Goal: Task Accomplishment & Management: Complete application form

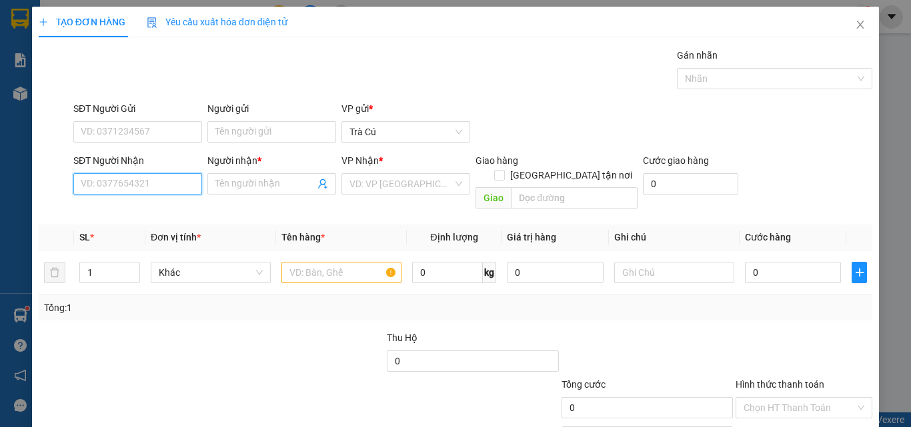
click at [169, 191] on input "SĐT Người Nhận" at bounding box center [137, 183] width 129 height 21
click at [229, 143] on div "Người gửi Tên người gửi" at bounding box center [271, 124] width 129 height 47
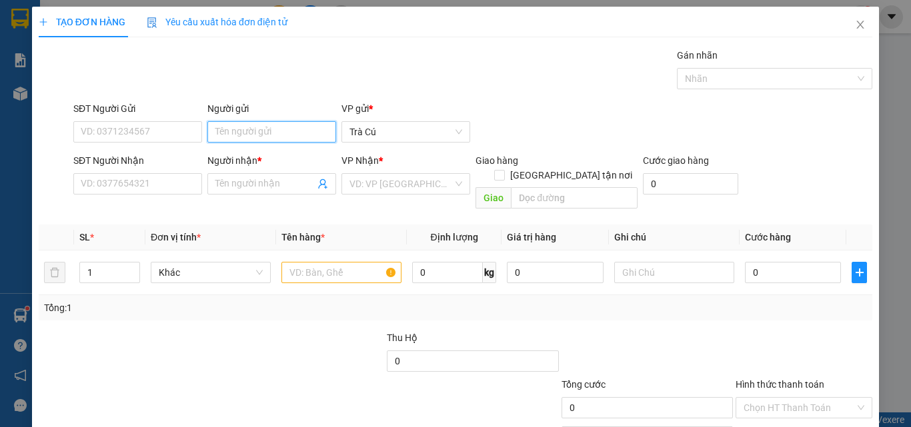
click at [237, 129] on input "Người gửi" at bounding box center [271, 131] width 129 height 21
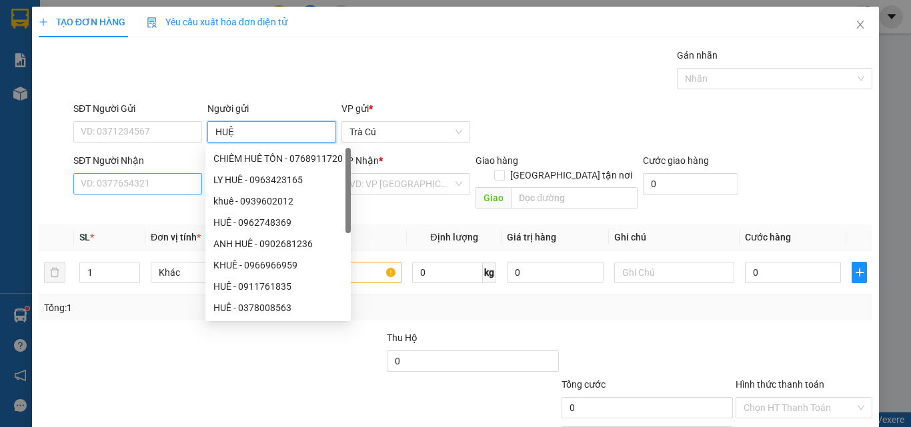
type input "HUỆ"
click at [126, 181] on input "SĐT Người Nhận" at bounding box center [137, 183] width 129 height 21
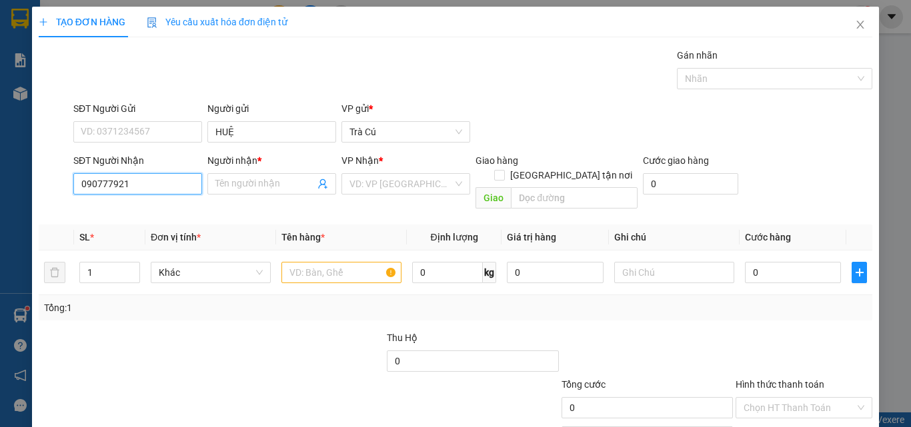
type input "0907779219"
click at [153, 217] on div "0907779219 - CHUNG" at bounding box center [136, 210] width 111 height 15
type input "CHUNG"
type input "0907779219"
click at [290, 263] on input "text" at bounding box center [341, 272] width 120 height 21
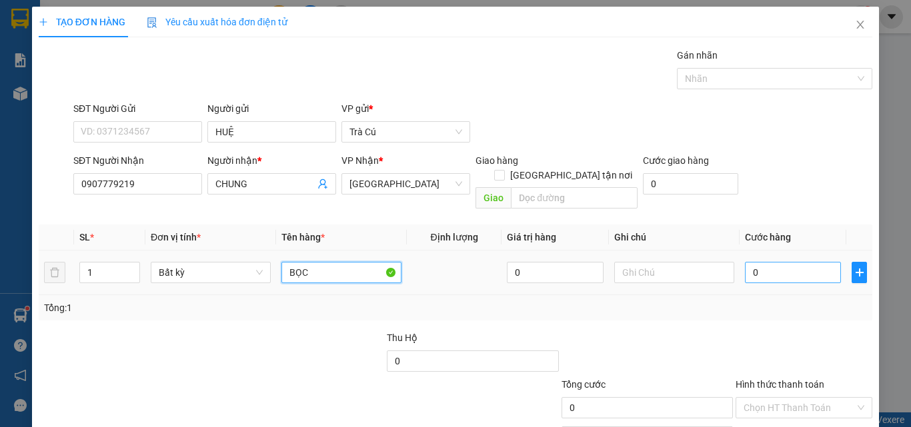
type input "BỌC"
click at [751, 265] on input "0" at bounding box center [793, 272] width 96 height 21
type input "3"
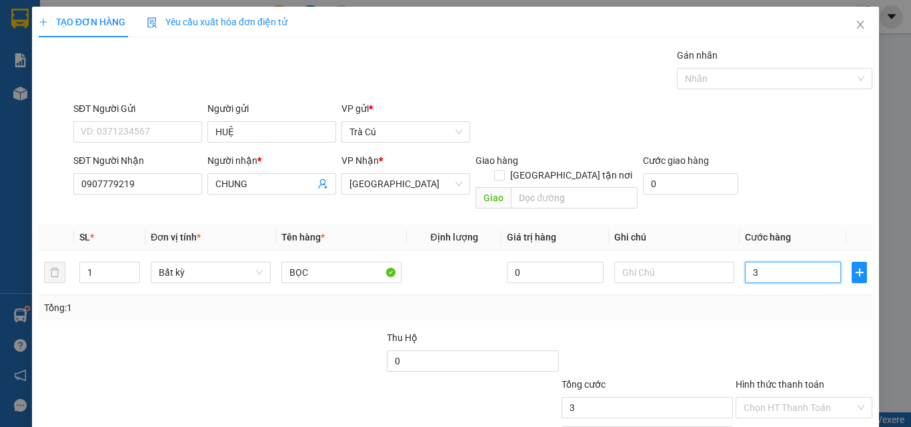
type input "30"
type input "30.000"
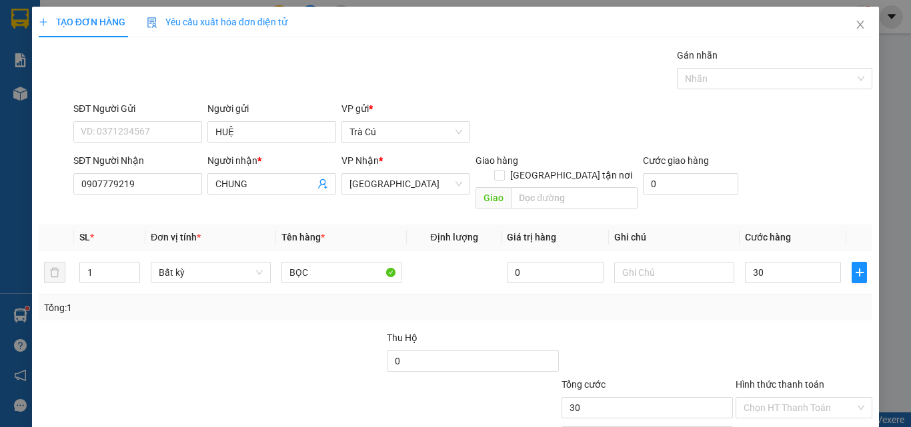
type input "30.000"
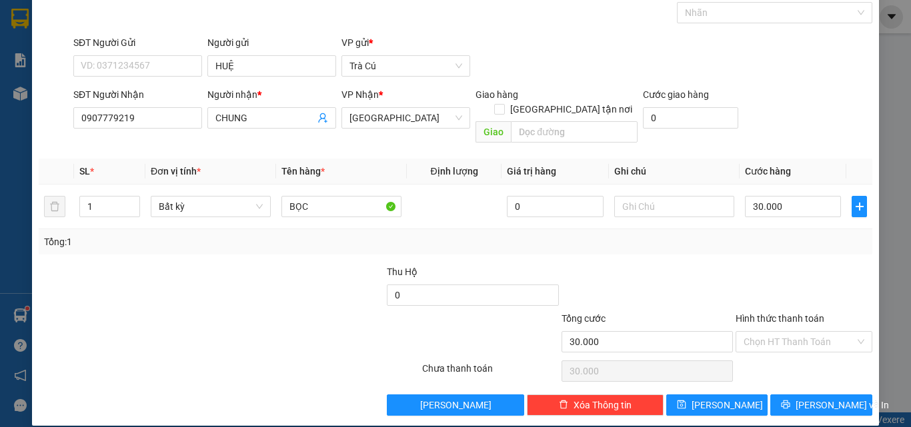
click at [839, 402] on div "TẠO ĐƠN HÀNG Yêu cầu xuất hóa đơn điện tử Transit Pickup Surcharge Ids Transit …" at bounding box center [455, 183] width 847 height 485
click at [820, 398] on span "[PERSON_NAME] và In" at bounding box center [841, 405] width 93 height 15
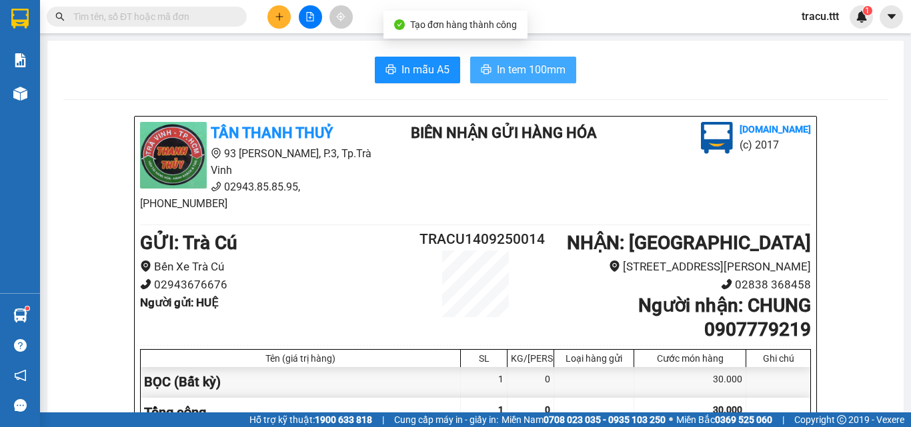
click at [542, 76] on span "In tem 100mm" at bounding box center [531, 69] width 69 height 17
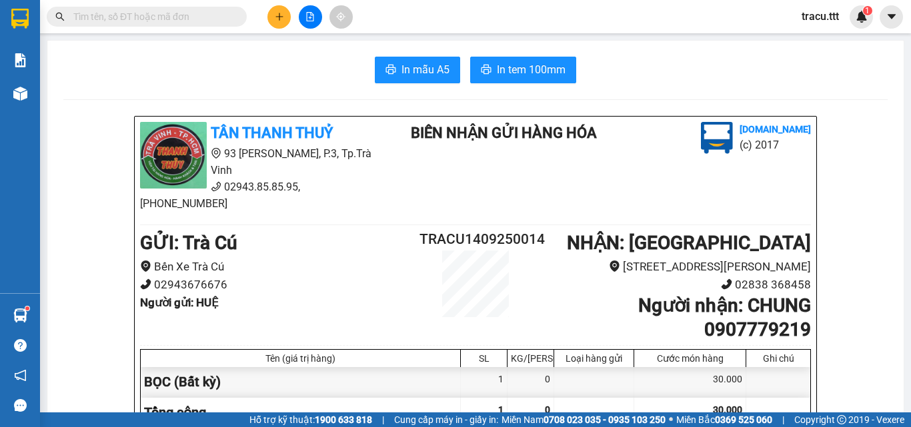
click at [275, 19] on icon "plus" at bounding box center [279, 16] width 9 height 9
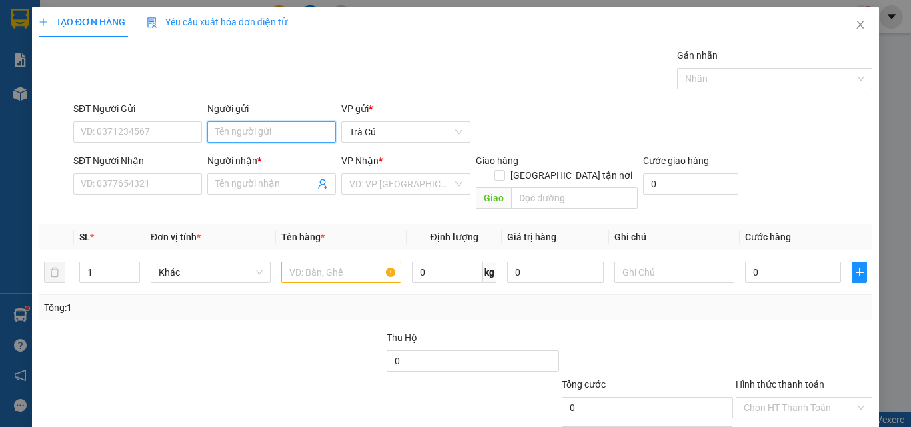
click at [265, 127] on input "Người gửi" at bounding box center [271, 131] width 129 height 21
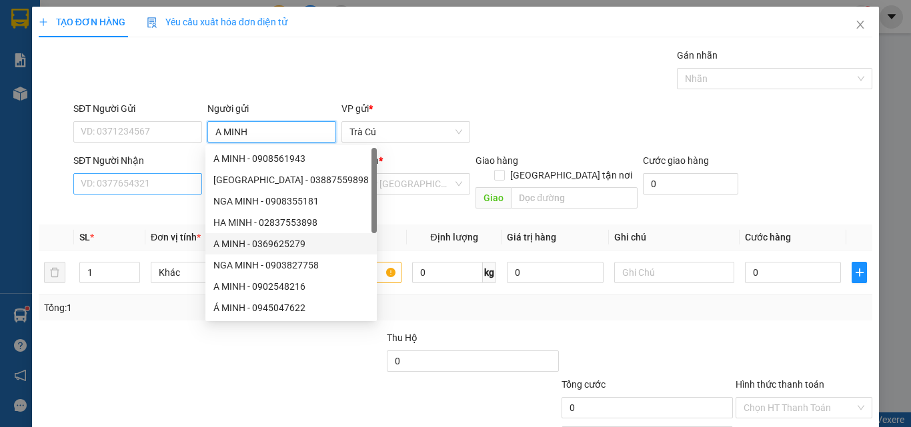
type input "A MINH"
click at [119, 188] on input "SĐT Người Nhận" at bounding box center [137, 183] width 129 height 21
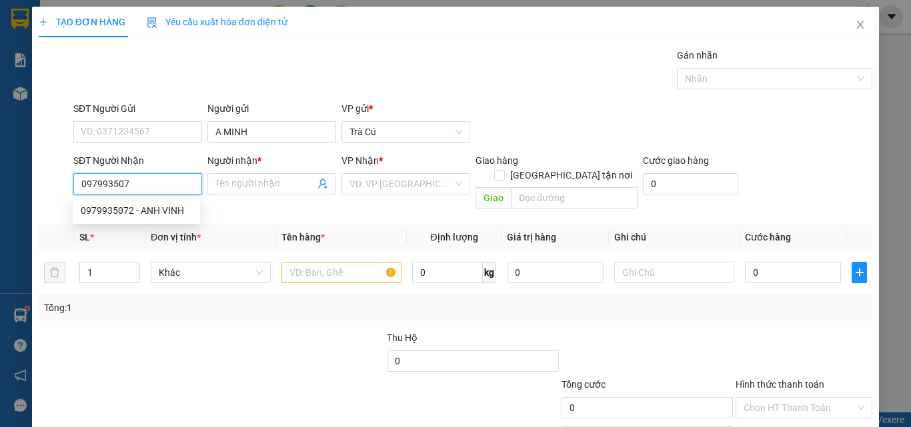
type input "0979935072"
click at [161, 211] on div "0979935072 - ANH VINH" at bounding box center [136, 210] width 111 height 15
type input "[PERSON_NAME]"
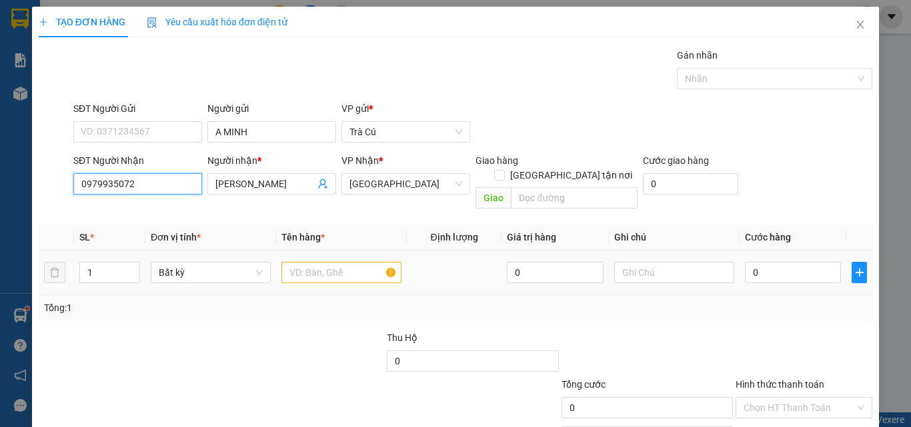
type input "0979935072"
click at [301, 259] on div at bounding box center [341, 272] width 120 height 27
click at [330, 262] on input "text" at bounding box center [341, 272] width 120 height 21
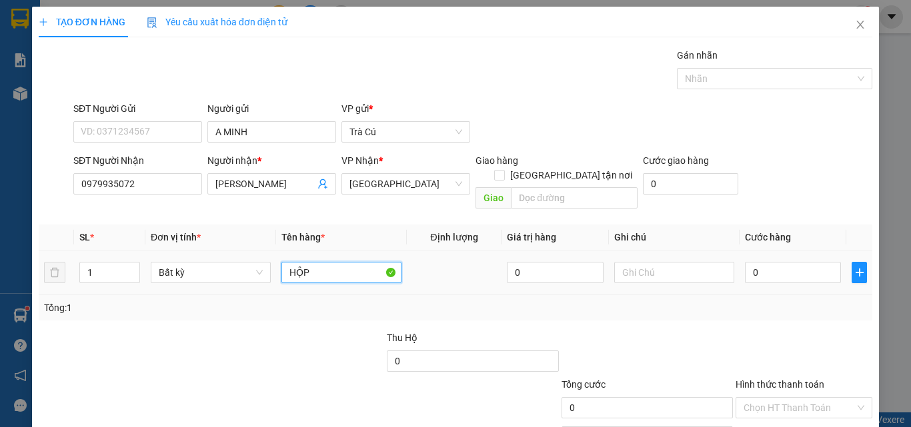
type input "HỘP"
click at [769, 269] on div "0" at bounding box center [793, 272] width 96 height 27
click at [771, 263] on input "0" at bounding box center [793, 272] width 96 height 21
type input "2"
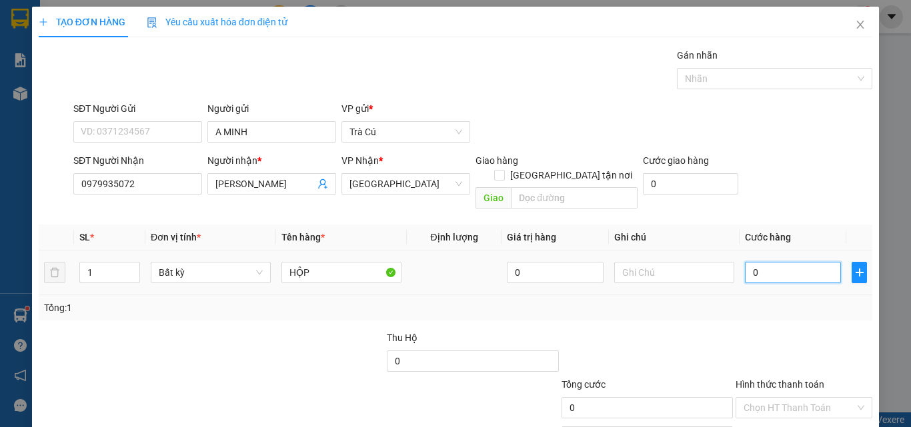
type input "2"
type input "20"
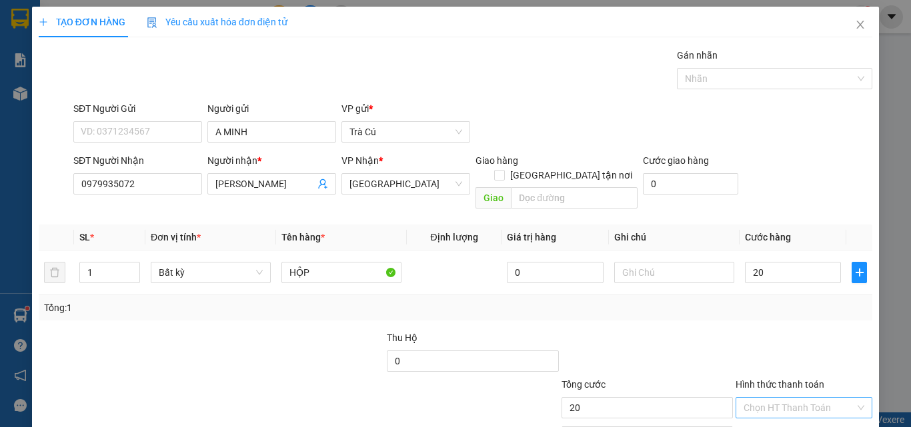
click at [805, 398] on input "Hình thức thanh toán" at bounding box center [798, 408] width 111 height 20
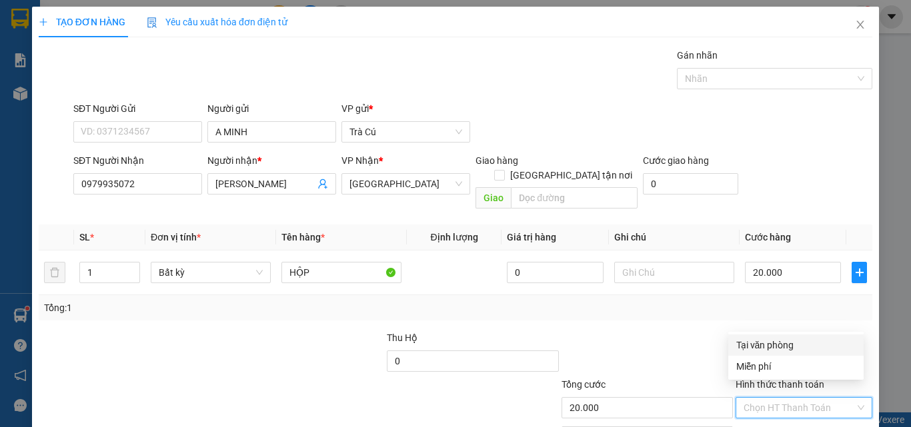
click at [781, 337] on div "Tại văn phòng" at bounding box center [795, 345] width 135 height 21
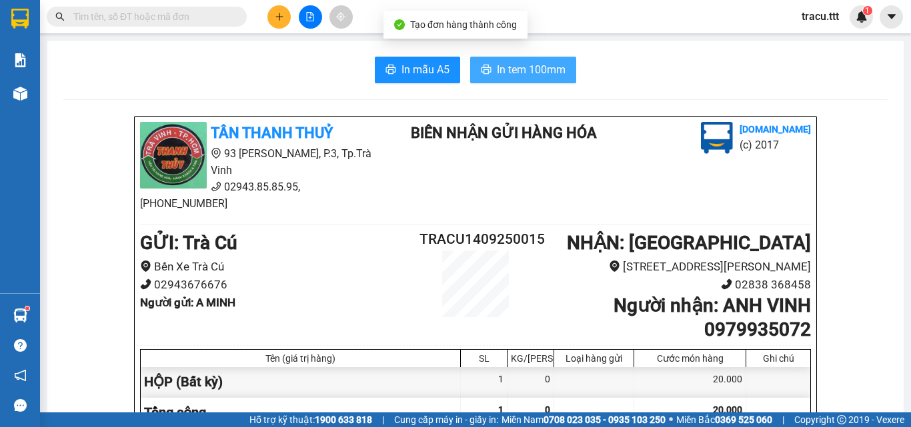
click at [517, 73] on span "In tem 100mm" at bounding box center [531, 69] width 69 height 17
drag, startPoint x: 517, startPoint y: 73, endPoint x: 547, endPoint y: 265, distance: 193.5
click at [517, 73] on span "In tem 100mm" at bounding box center [531, 69] width 69 height 17
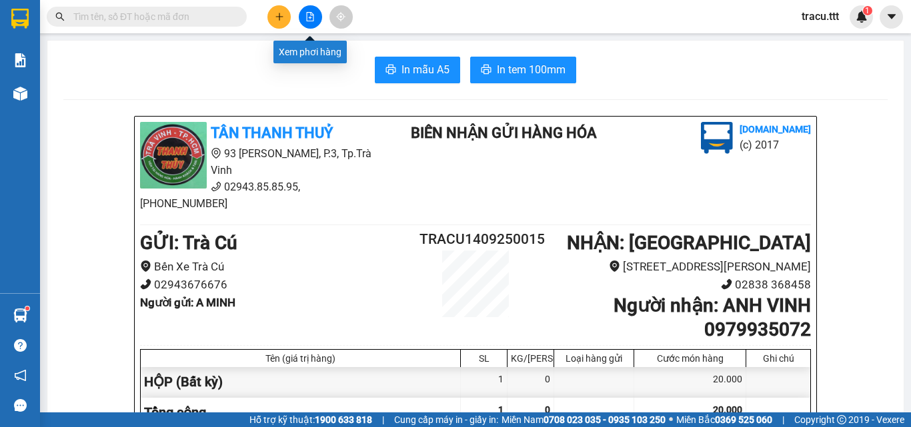
click at [311, 17] on icon "file-add" at bounding box center [309, 16] width 9 height 9
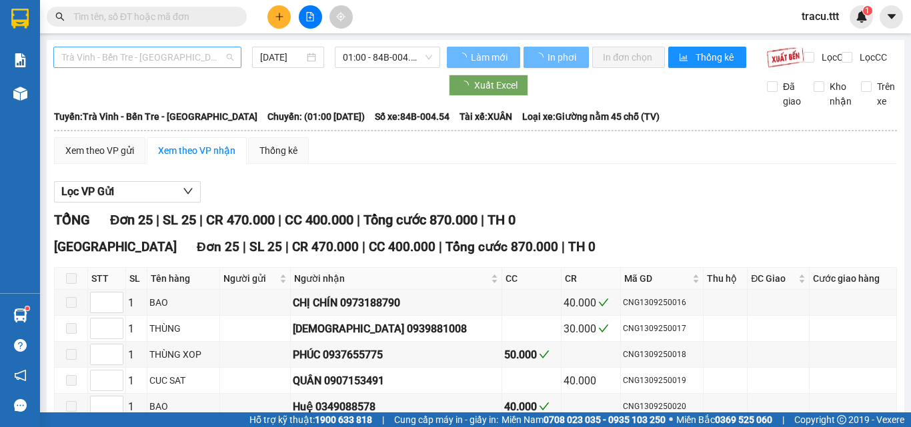
click at [160, 53] on span "Trà Vinh - Bến Tre - [GEOGRAPHIC_DATA]" at bounding box center [147, 57] width 172 height 20
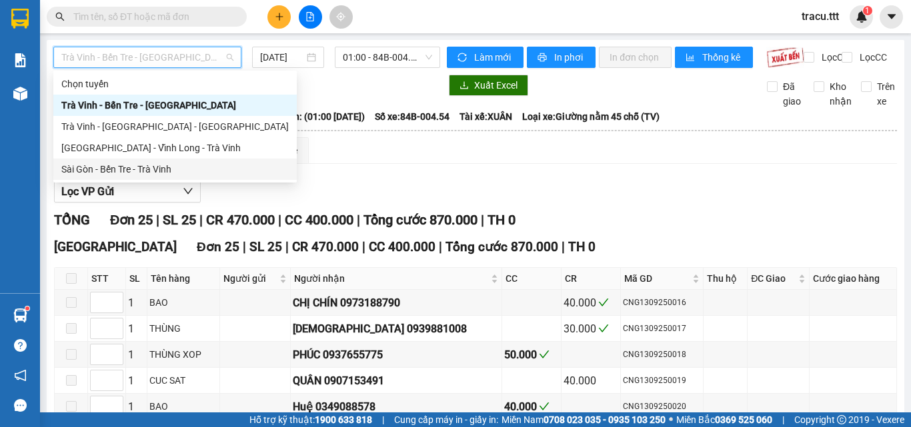
click at [179, 175] on div "Sài Gòn - Bến Tre - Trà Vinh" at bounding box center [174, 169] width 227 height 15
type input "[DATE]"
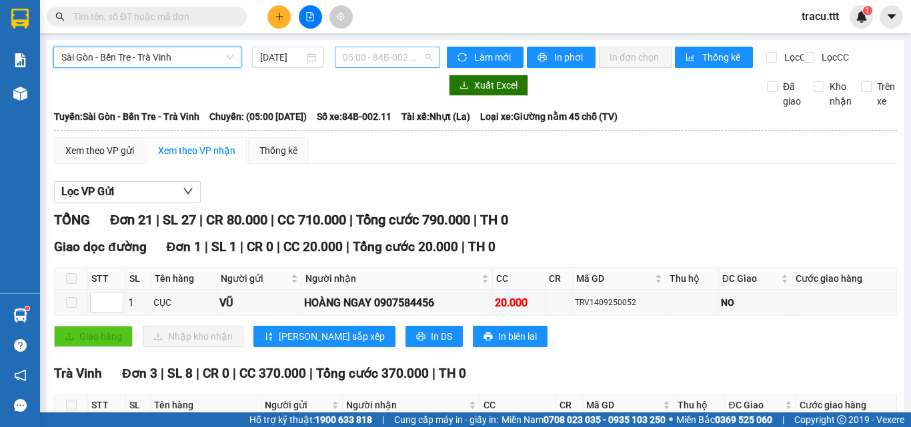
click at [375, 62] on span "05:00 - 84B-002.11" at bounding box center [387, 57] width 89 height 20
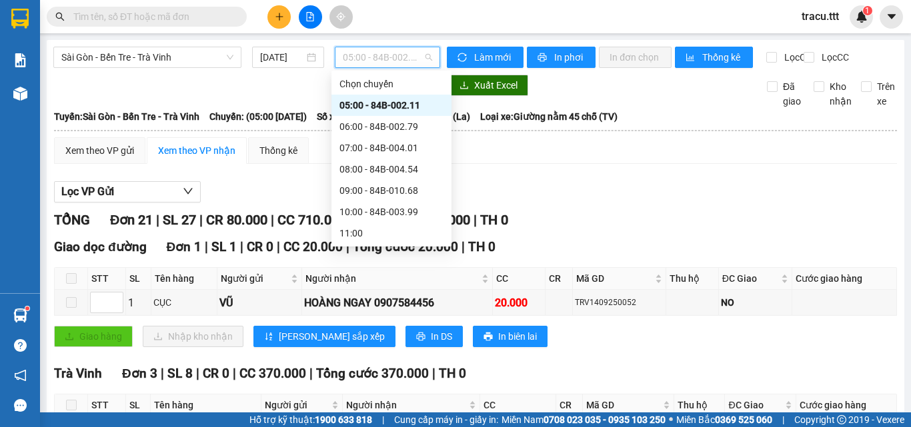
click at [397, 269] on div "13:00 - 84B-004.71" at bounding box center [391, 276] width 104 height 15
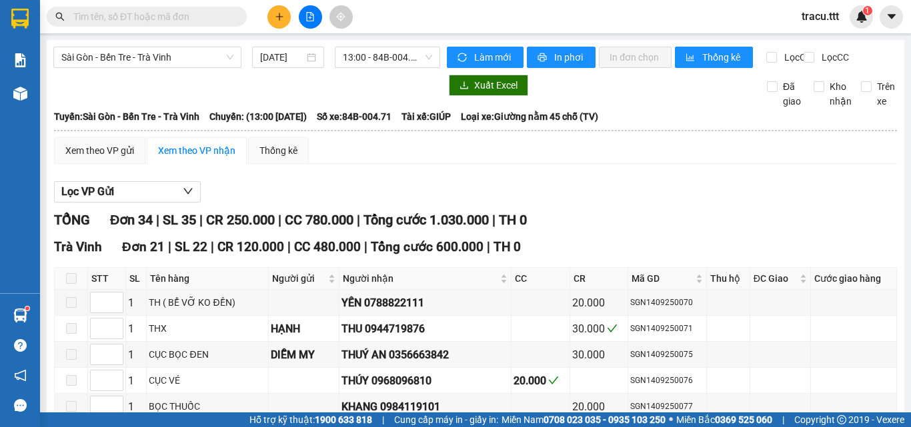
checkbox input "true"
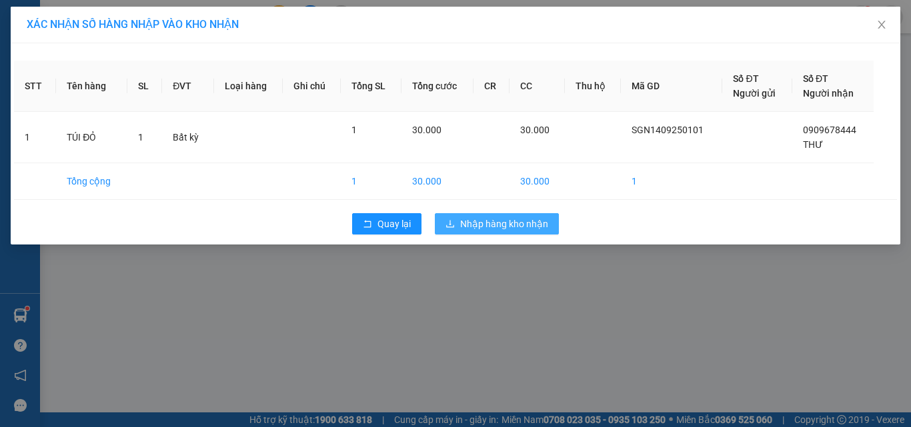
click at [483, 217] on span "Nhập hàng kho nhận" at bounding box center [504, 224] width 88 height 15
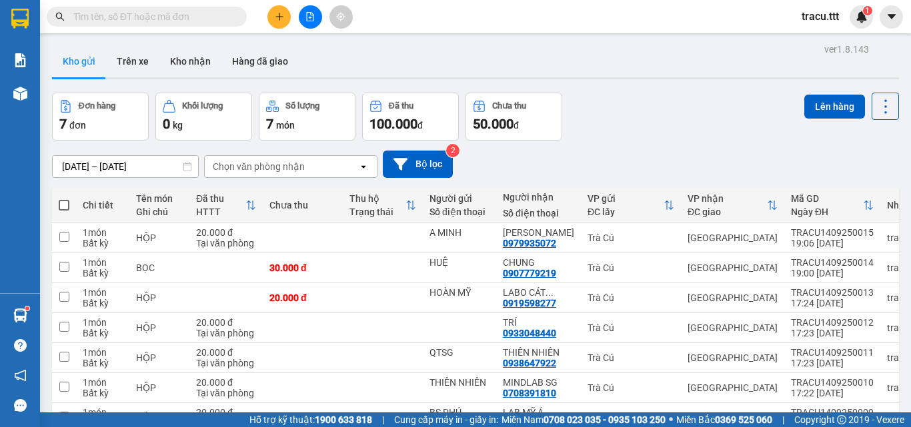
click at [309, 17] on icon "file-add" at bounding box center [309, 16] width 9 height 9
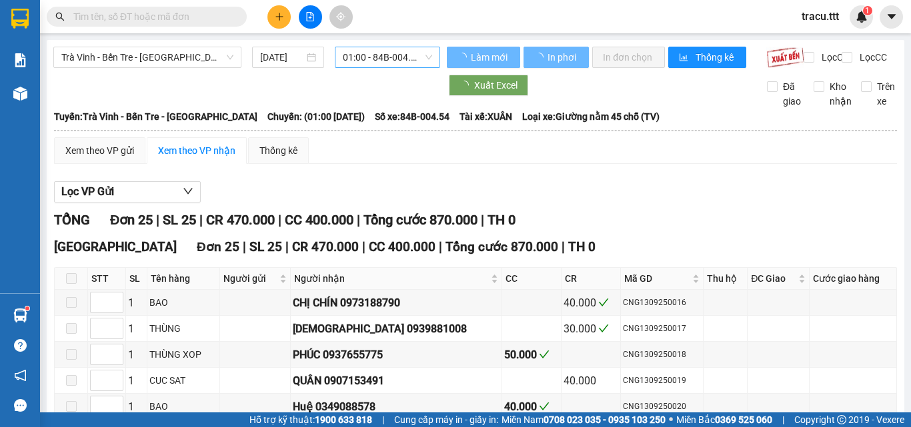
click at [389, 54] on span "01:00 - 84B-004.54" at bounding box center [387, 57] width 89 height 20
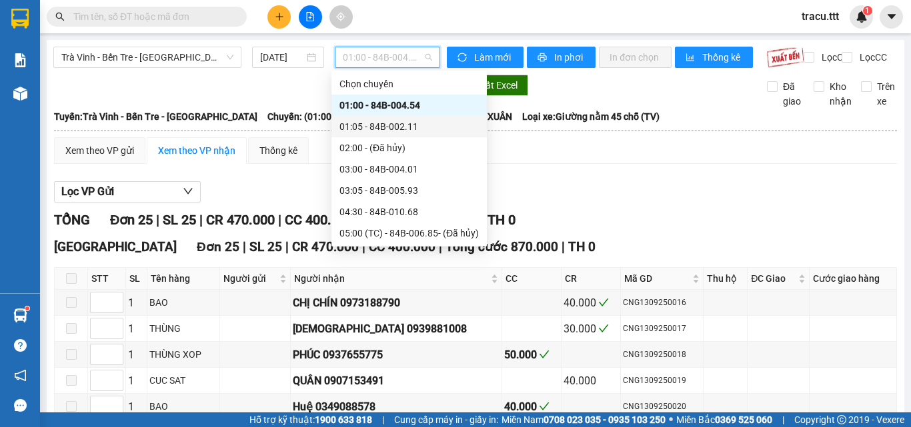
click at [368, 121] on div "01:05 - 84B-002.11" at bounding box center [408, 126] width 139 height 15
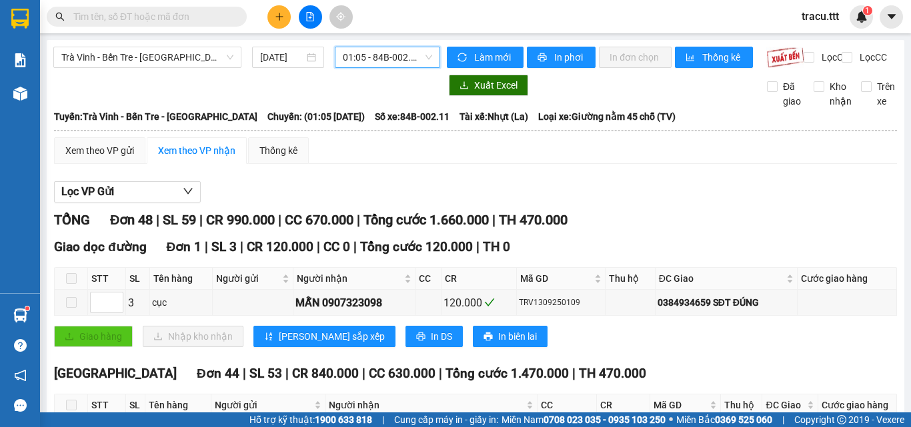
click at [376, 52] on span "01:05 - 84B-002.11" at bounding box center [387, 57] width 89 height 20
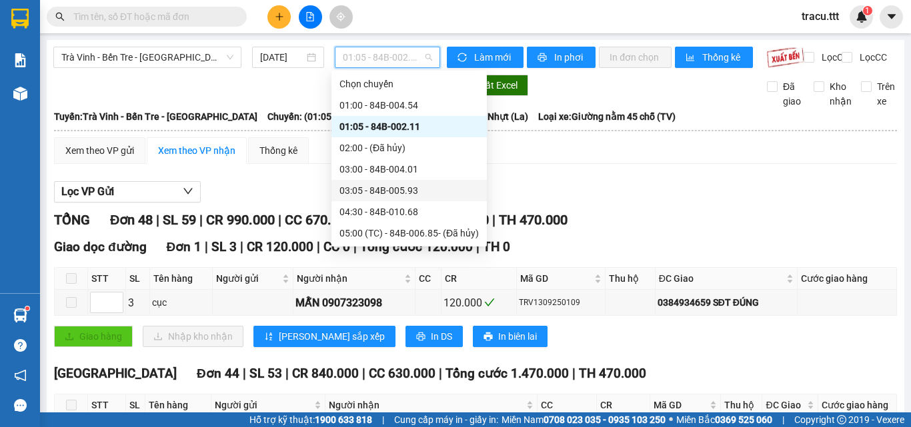
click at [366, 189] on div "03:05 - 84B-005.93" at bounding box center [408, 190] width 139 height 15
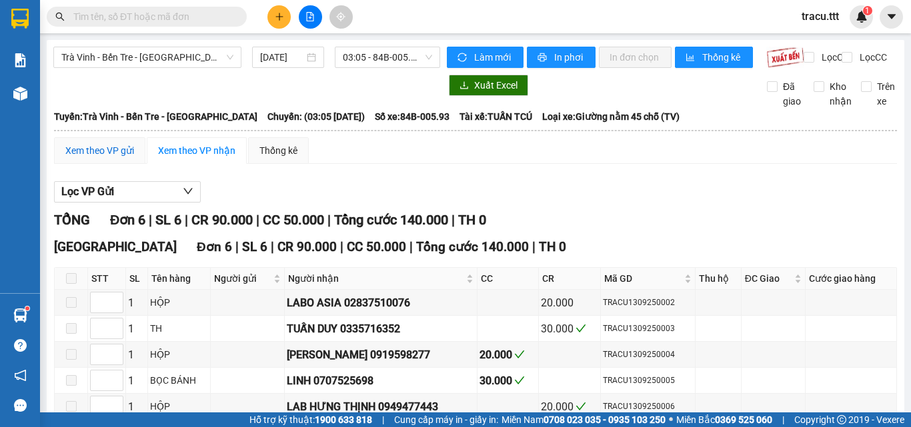
drag, startPoint x: 126, startPoint y: 161, endPoint x: 145, endPoint y: 163, distance: 19.5
click at [125, 158] on div "Xem theo VP gửi" at bounding box center [99, 150] width 69 height 15
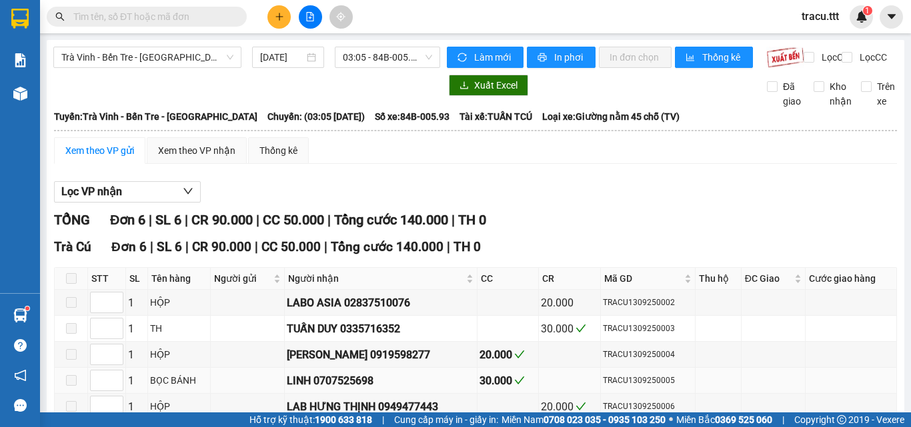
drag, startPoint x: 314, startPoint y: 278, endPoint x: 377, endPoint y: 281, distance: 62.7
click at [377, 373] on div "LINH 0707525698" at bounding box center [381, 381] width 188 height 17
click at [279, 21] on button at bounding box center [278, 16] width 23 height 23
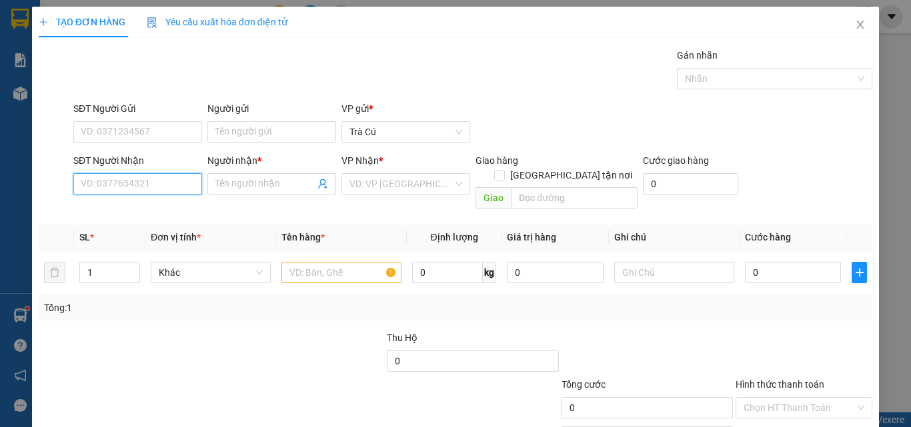
click at [163, 181] on input "SĐT Người Nhận" at bounding box center [137, 183] width 129 height 21
paste input "0707525698"
type input "0707525698"
click at [171, 205] on div "0707525698 - LINH" at bounding box center [136, 210] width 111 height 15
type input "LINH"
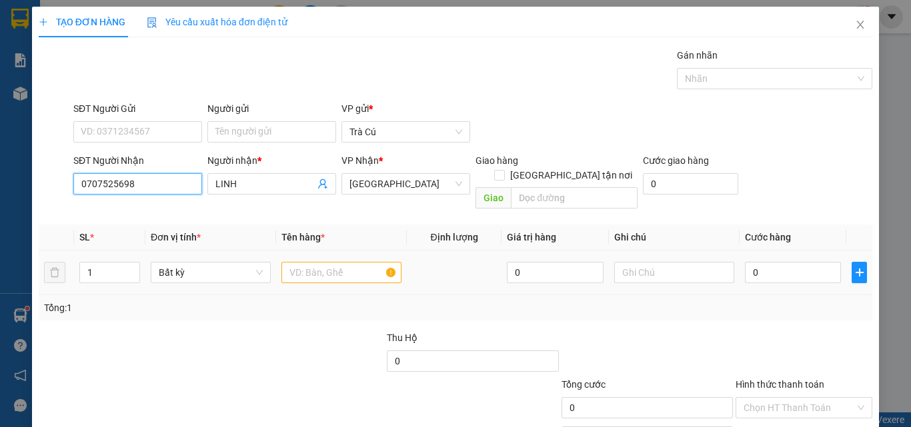
type input "0707525698"
drag, startPoint x: 301, startPoint y: 240, endPoint x: 309, endPoint y: 247, distance: 10.9
click at [307, 251] on td at bounding box center [341, 273] width 131 height 45
click at [312, 262] on input "text" at bounding box center [341, 272] width 120 height 21
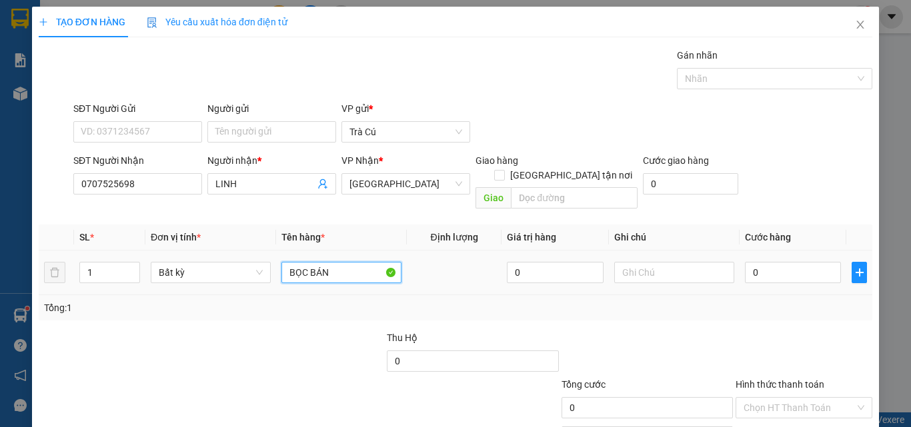
type input "BỌC BÁNH"
click at [780, 262] on input "0" at bounding box center [793, 272] width 96 height 21
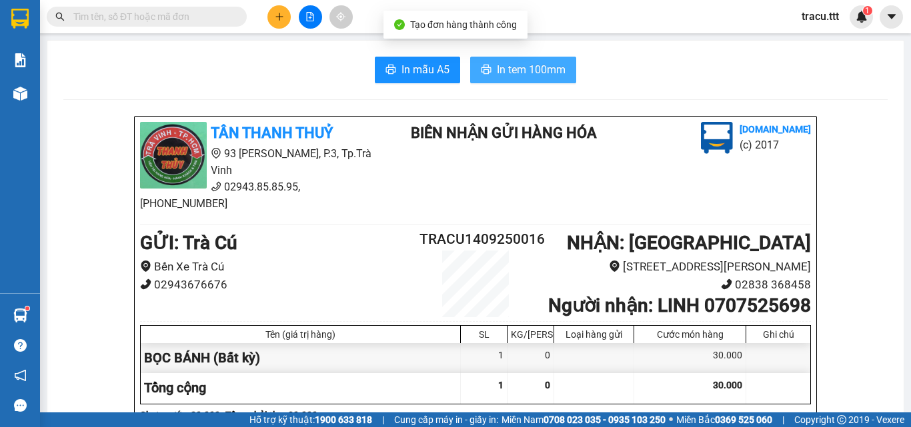
click at [552, 77] on span "In tem 100mm" at bounding box center [531, 69] width 69 height 17
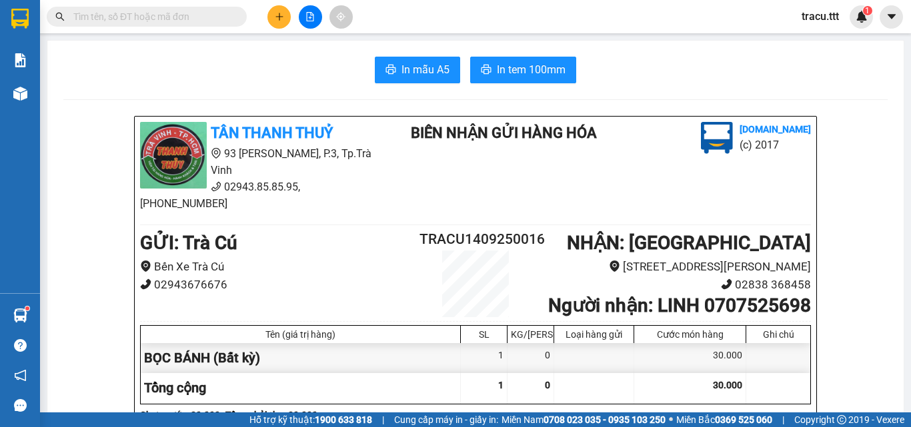
click at [279, 15] on icon "plus" at bounding box center [279, 16] width 1 height 7
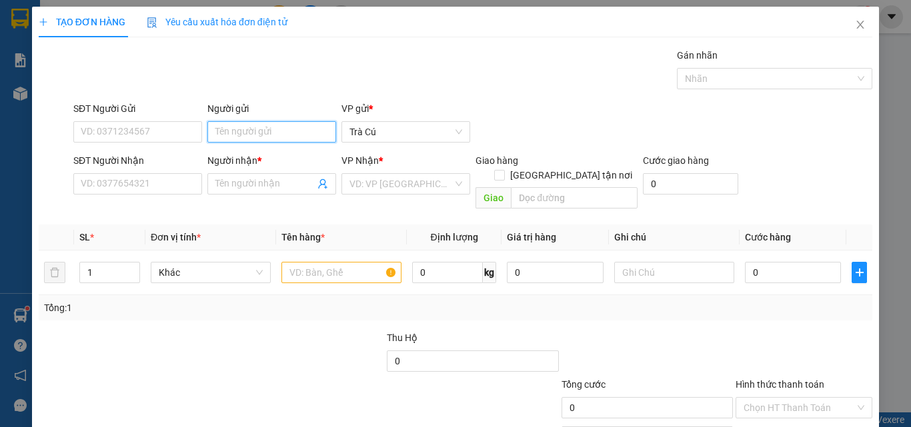
click at [265, 133] on input "Người gửi" at bounding box center [271, 131] width 129 height 21
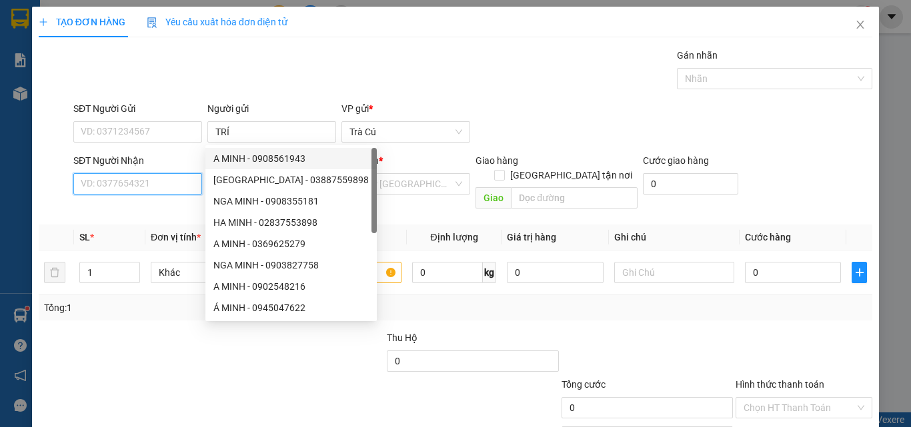
click at [123, 176] on input "SĐT Người Nhận" at bounding box center [137, 183] width 129 height 21
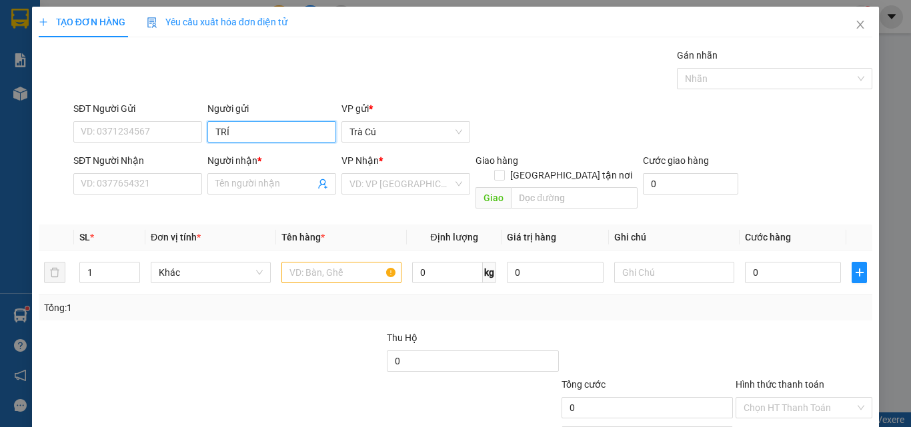
drag, startPoint x: 247, startPoint y: 135, endPoint x: 155, endPoint y: 157, distance: 93.9
click at [155, 157] on form "SĐT Người Gửi VD: 0371234567 Người gửi TRÍ TRÍ VP gửi * Trà [PERSON_NAME] Người…" at bounding box center [455, 157] width 833 height 113
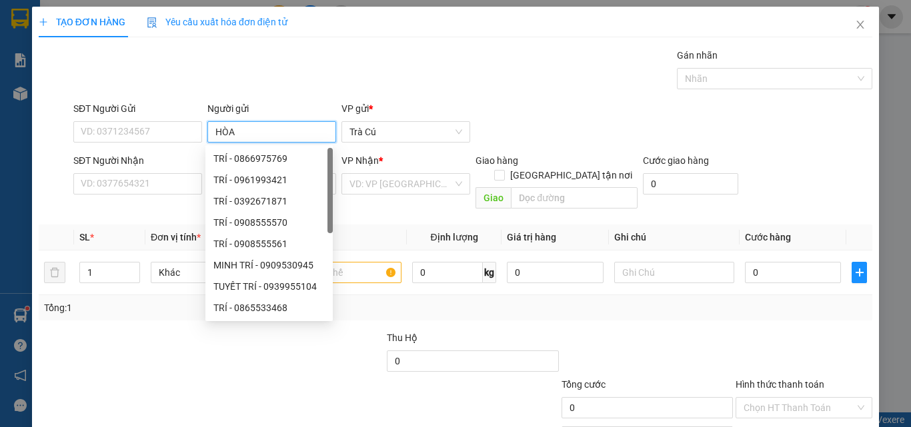
type input "HÒA"
drag, startPoint x: 107, startPoint y: 195, endPoint x: 100, endPoint y: 191, distance: 7.8
click at [105, 195] on div "SĐT Người Nhận VD: 0377654321" at bounding box center [137, 176] width 129 height 47
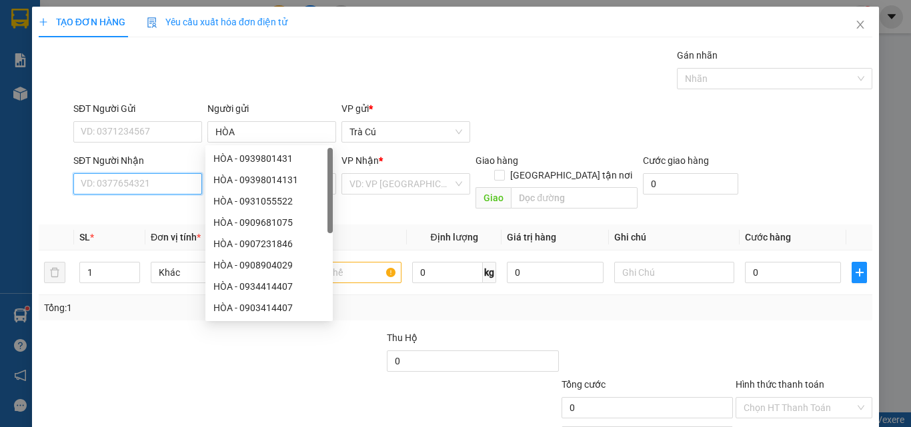
click at [100, 191] on input "SĐT Người Nhận" at bounding box center [137, 183] width 129 height 21
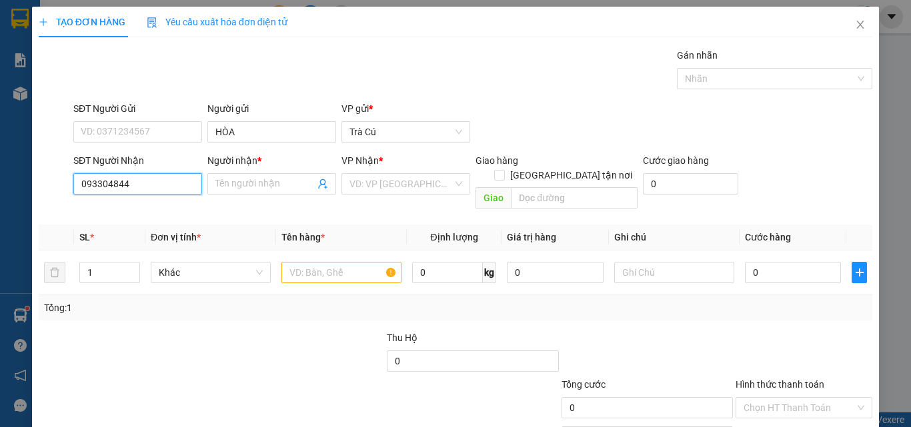
type input "0933048440"
click at [139, 209] on div "0933048440 - TRÍ" at bounding box center [136, 210] width 111 height 15
type input "TRÍ"
type input "0933048440"
click at [332, 262] on input "text" at bounding box center [341, 272] width 120 height 21
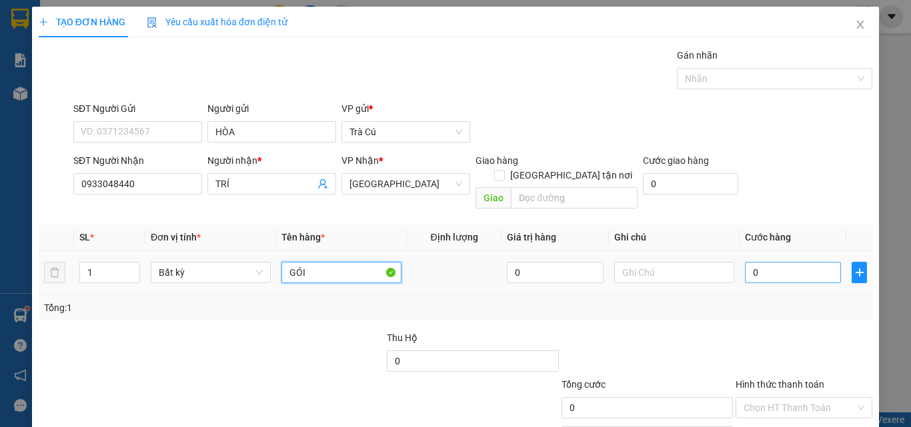
type input "GÓI"
click at [778, 268] on input "0" at bounding box center [793, 272] width 96 height 21
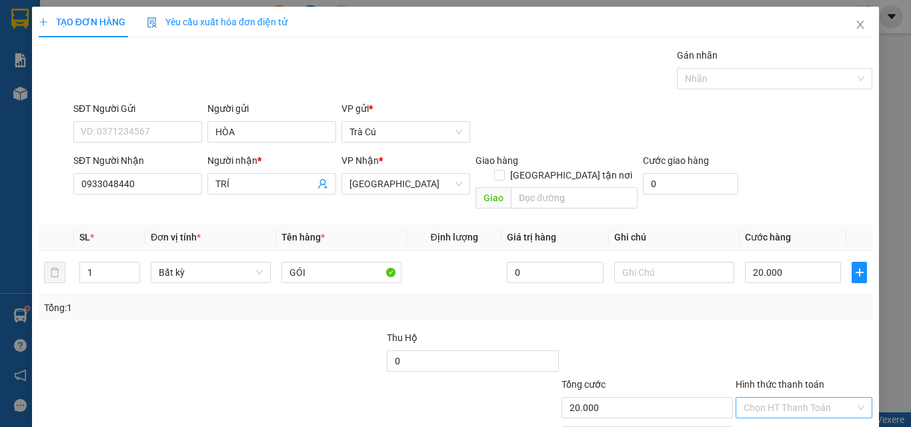
click at [807, 398] on input "Hình thức thanh toán" at bounding box center [798, 408] width 111 height 20
click at [799, 348] on div "Tại văn phòng" at bounding box center [795, 345] width 119 height 15
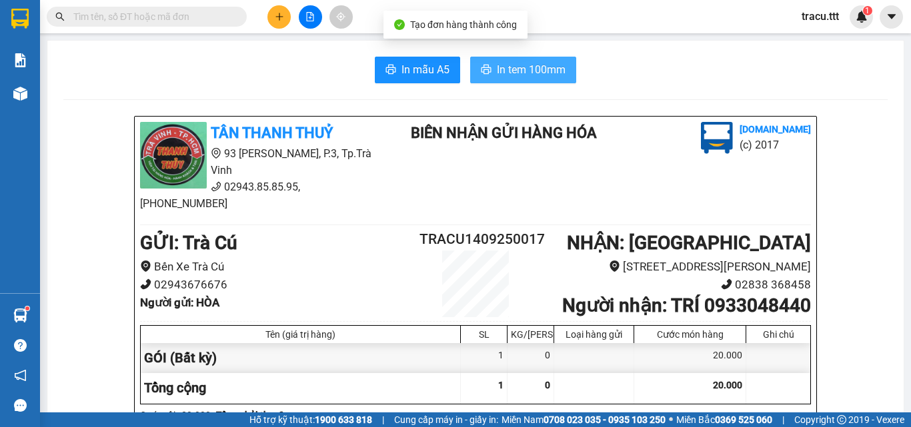
click at [539, 73] on span "In tem 100mm" at bounding box center [531, 69] width 69 height 17
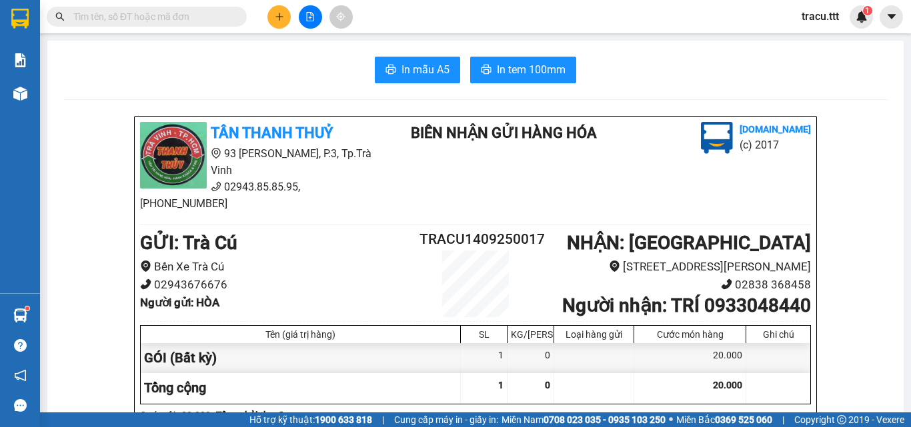
click at [325, 75] on div "In mẫu A5 In tem 100mm" at bounding box center [475, 70] width 824 height 27
click at [781, 147] on li "(c) 2017" at bounding box center [774, 145] width 71 height 17
click at [277, 17] on icon "plus" at bounding box center [279, 16] width 9 height 9
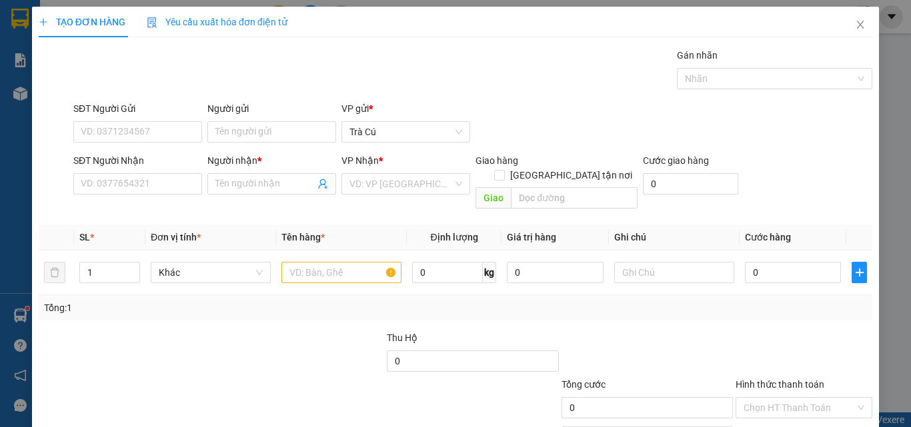
click at [281, 121] on div "Người gửi" at bounding box center [271, 111] width 129 height 20
click at [267, 125] on input "Người gửi" at bounding box center [271, 131] width 129 height 21
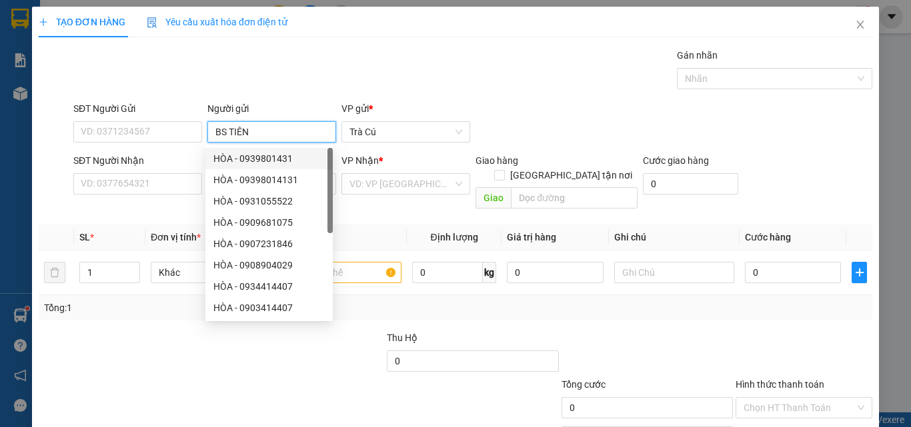
type input "BS TIÊN"
click at [169, 172] on div "SĐT Người Nhận" at bounding box center [137, 163] width 129 height 20
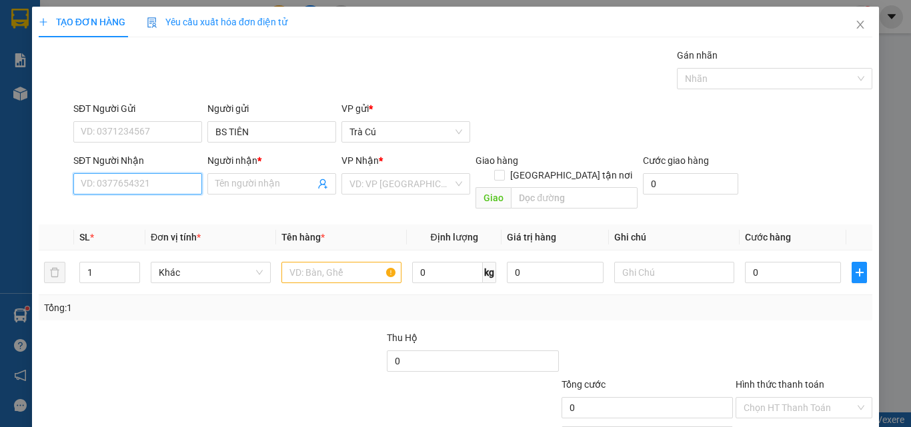
drag, startPoint x: 159, startPoint y: 177, endPoint x: 152, endPoint y: 181, distance: 7.5
click at [155, 179] on input "SĐT Người Nhận" at bounding box center [137, 183] width 129 height 21
type input "02835116494"
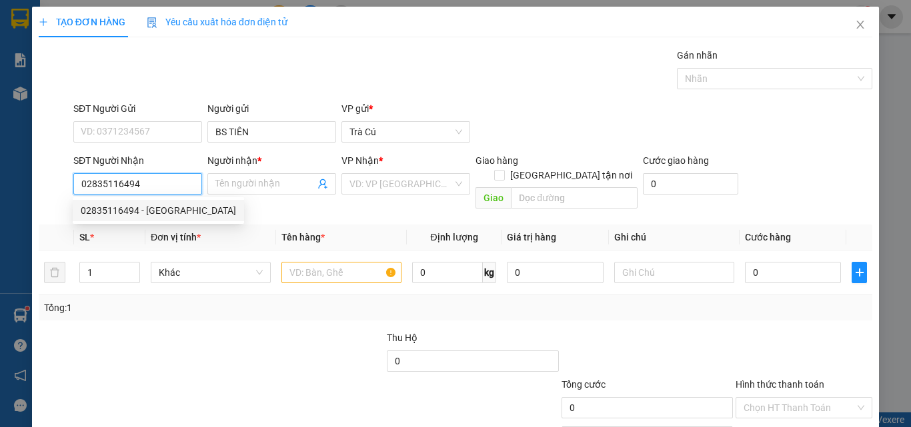
click at [157, 211] on div "02835116494 - [GEOGRAPHIC_DATA]" at bounding box center [158, 210] width 155 height 15
type input "VIỆT ĐỨC"
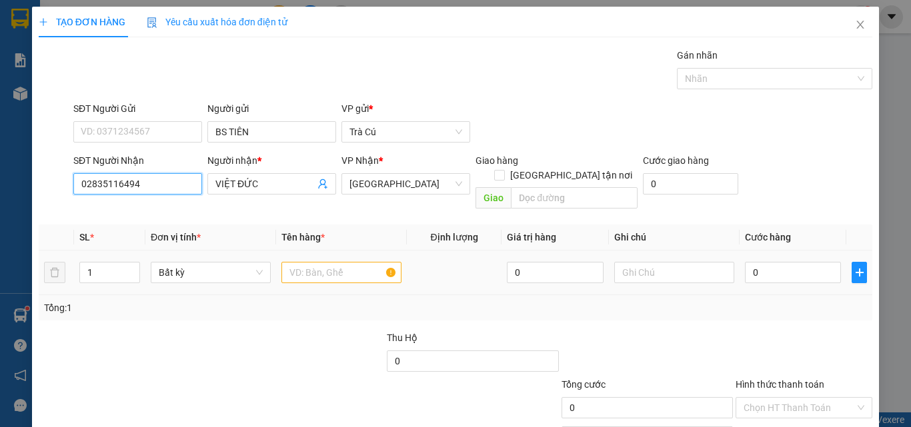
type input "02835116494"
click at [311, 264] on input "text" at bounding box center [341, 272] width 120 height 21
click at [341, 267] on input "HỘP" at bounding box center [341, 272] width 120 height 21
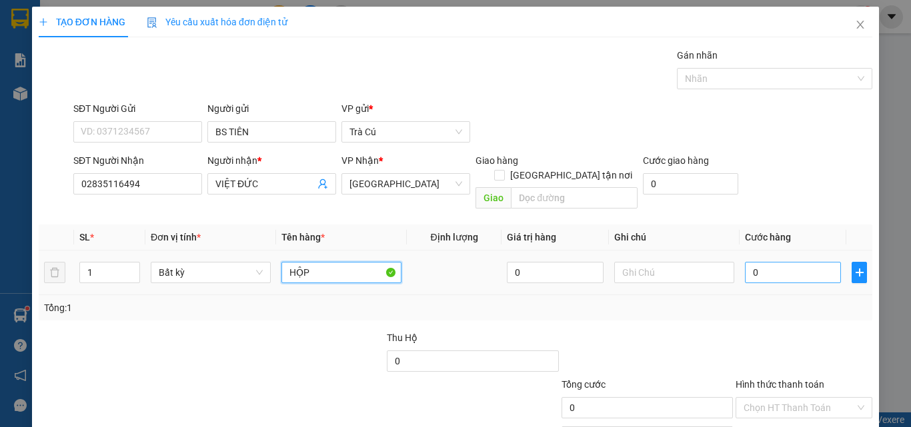
type input "HỘP"
click at [760, 262] on input "0" at bounding box center [793, 272] width 96 height 21
click at [805, 398] on input "Hình thức thanh toán" at bounding box center [798, 408] width 111 height 20
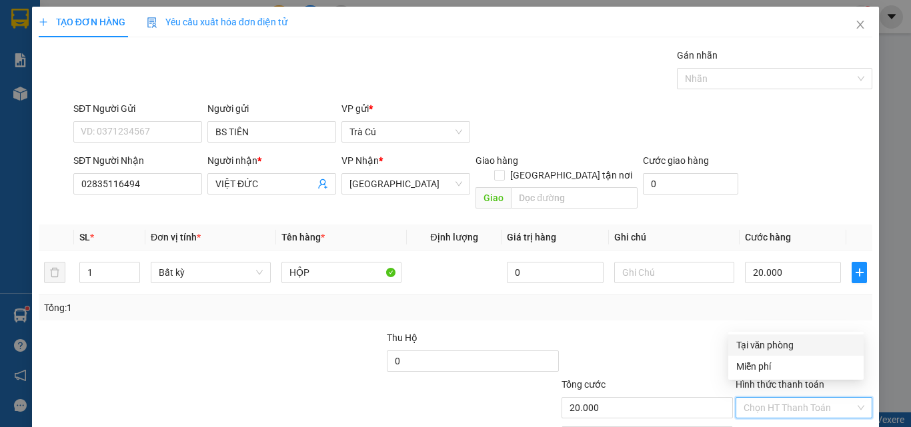
click at [800, 342] on div "Tại văn phòng" at bounding box center [795, 345] width 119 height 15
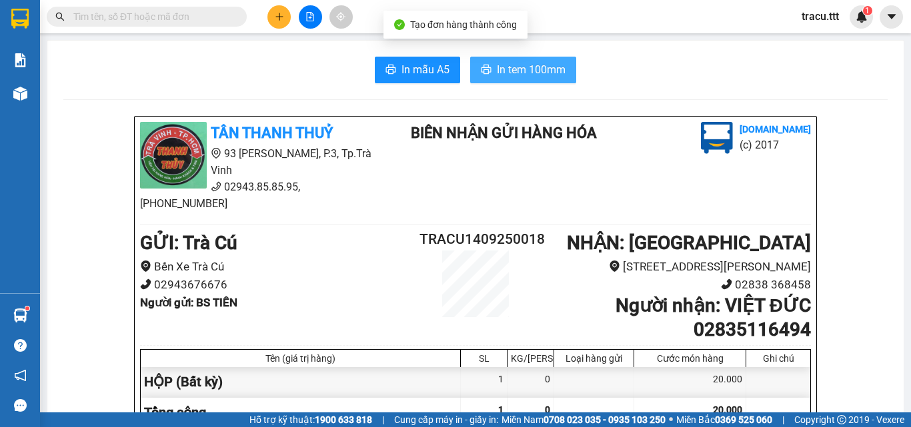
click at [556, 73] on span "In tem 100mm" at bounding box center [531, 69] width 69 height 17
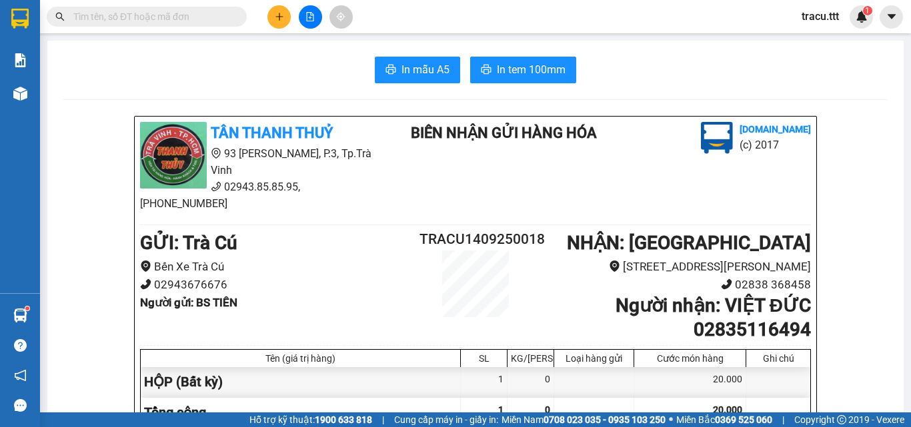
click at [277, 10] on button at bounding box center [278, 16] width 23 height 23
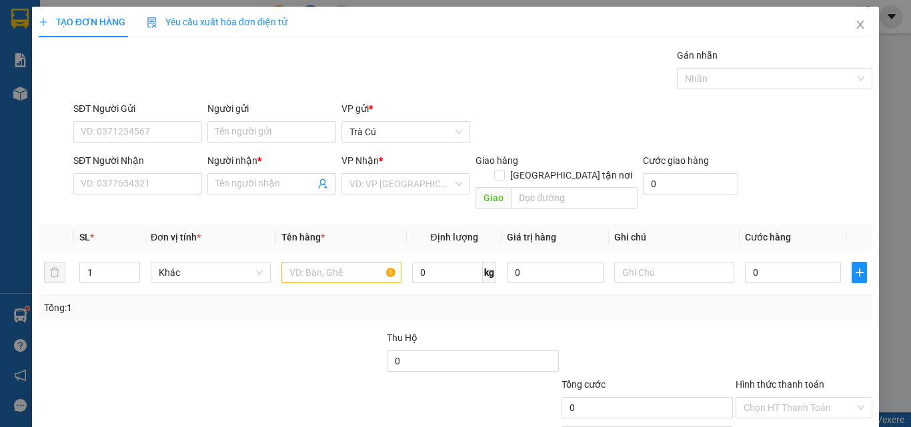
click at [262, 121] on div "Người gửi" at bounding box center [271, 111] width 129 height 20
click at [262, 129] on input "Người gửi" at bounding box center [271, 131] width 129 height 21
type input "A"
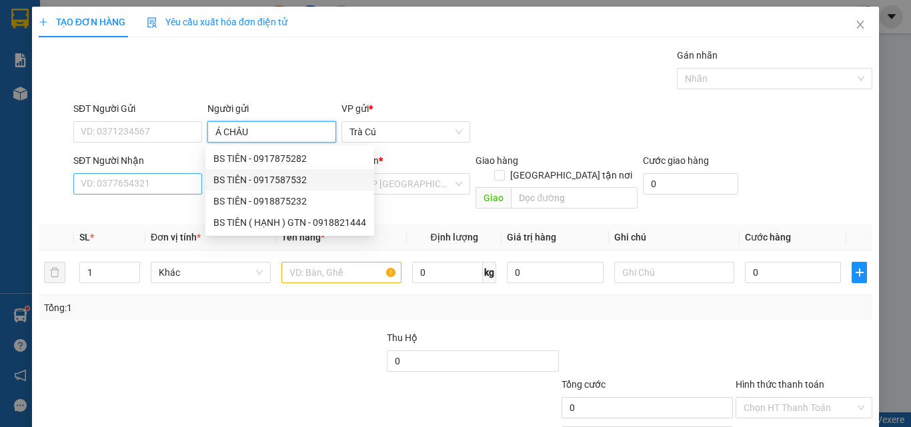
type input "Á CHÂU"
click at [147, 186] on input "SĐT Người Nhận" at bounding box center [137, 183] width 129 height 21
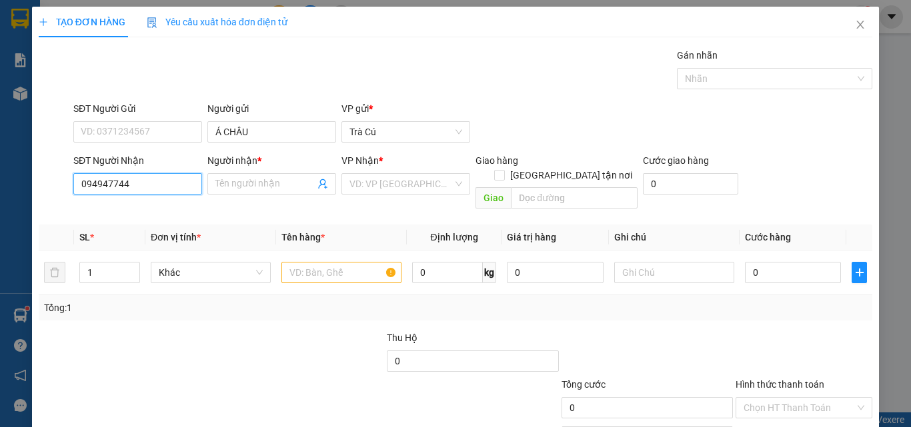
type input "0949477443"
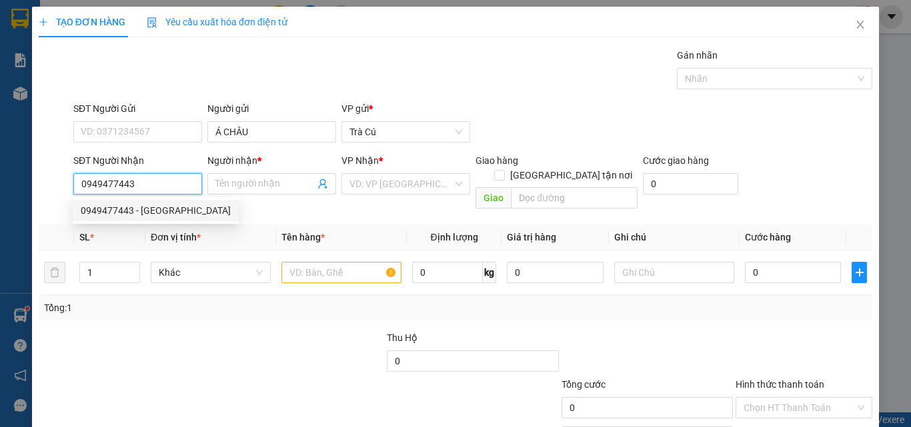
click at [154, 218] on div "0949477443 - [GEOGRAPHIC_DATA]" at bounding box center [156, 210] width 166 height 21
type input "LAB HƯNG THỊNH"
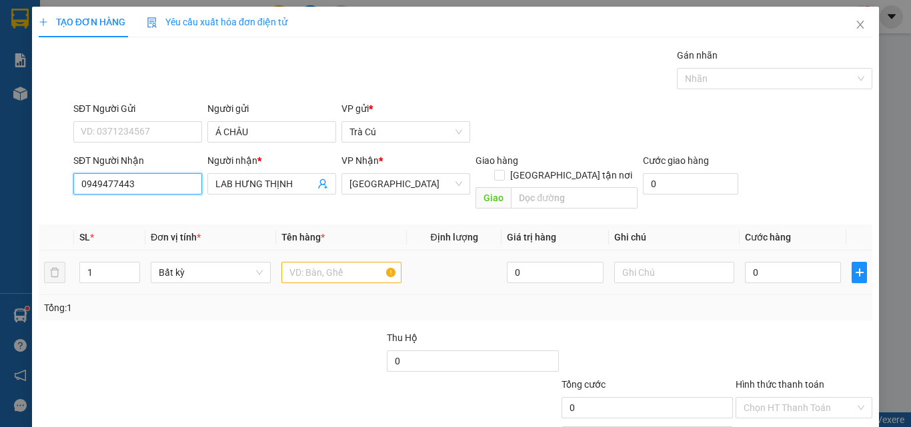
type input "0949477443"
click at [309, 262] on input "text" at bounding box center [341, 272] width 120 height 21
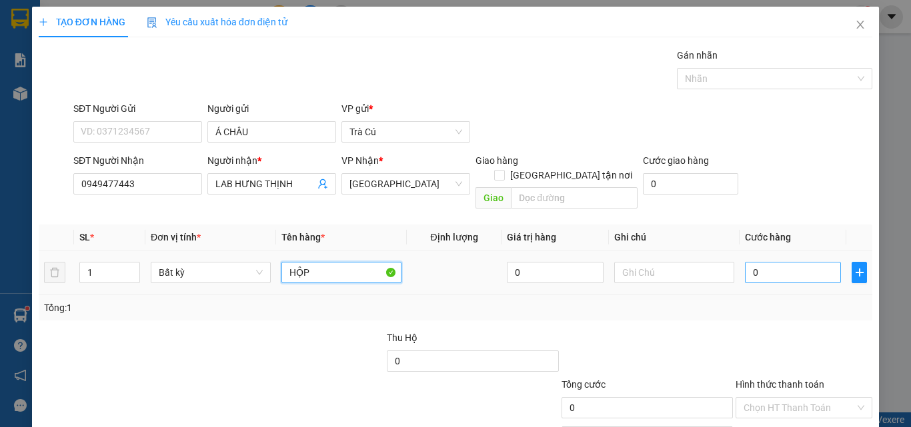
type input "HỘP"
click at [809, 265] on input "0" at bounding box center [793, 272] width 96 height 21
type input "2"
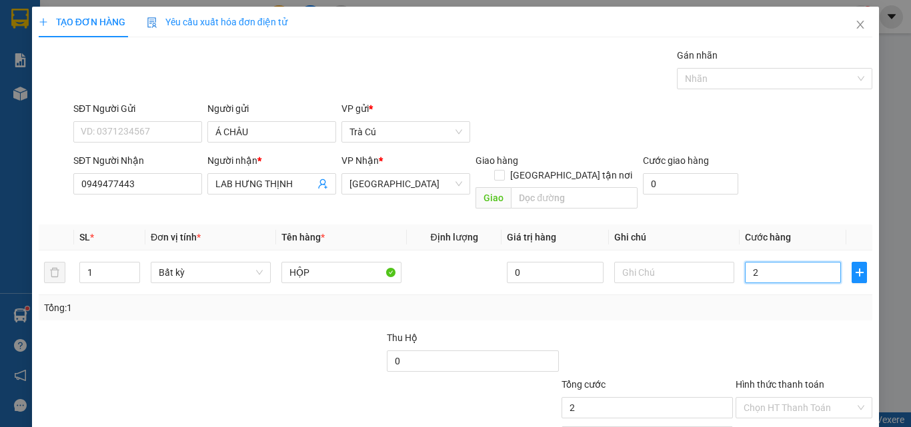
type input "20"
type input "20.000"
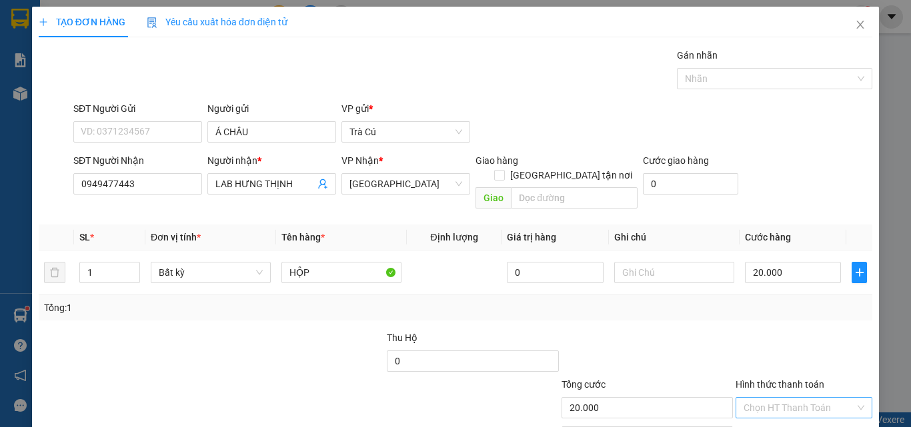
click at [767, 398] on input "Hình thức thanh toán" at bounding box center [798, 408] width 111 height 20
click at [763, 347] on div "Tại văn phòng" at bounding box center [795, 345] width 119 height 15
type input "0"
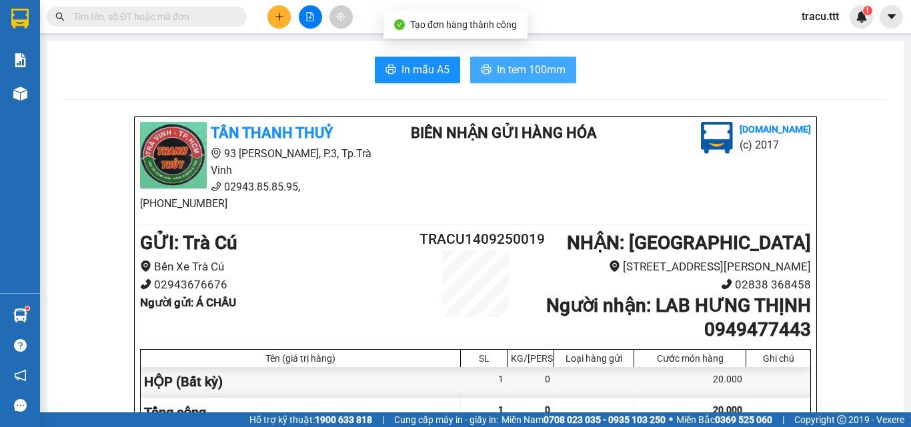
click at [552, 80] on button "In tem 100mm" at bounding box center [523, 70] width 106 height 27
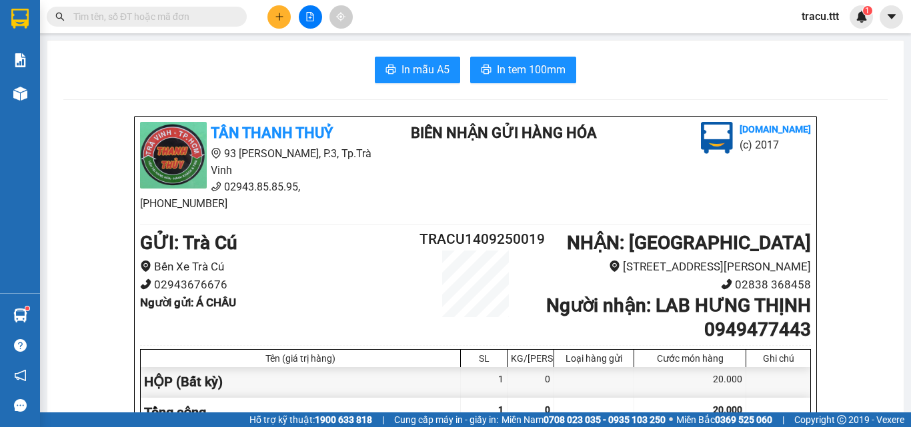
click at [209, 15] on input "text" at bounding box center [151, 16] width 157 height 15
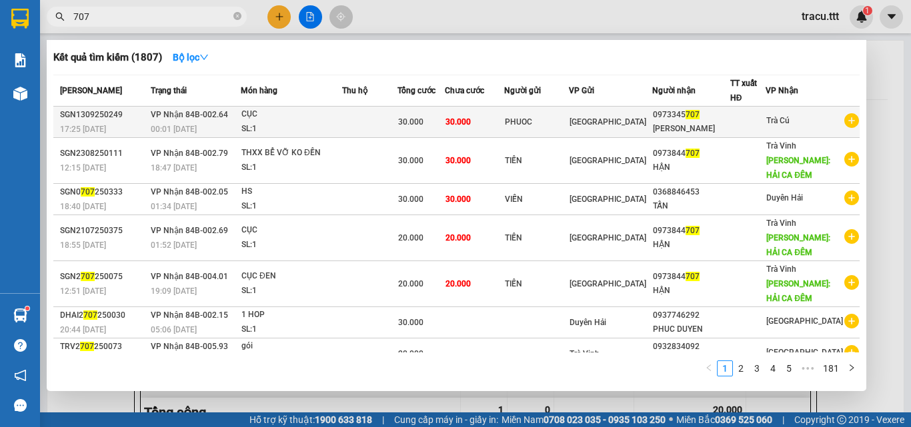
type input "707"
click at [505, 127] on td "30.000" at bounding box center [475, 122] width 60 height 31
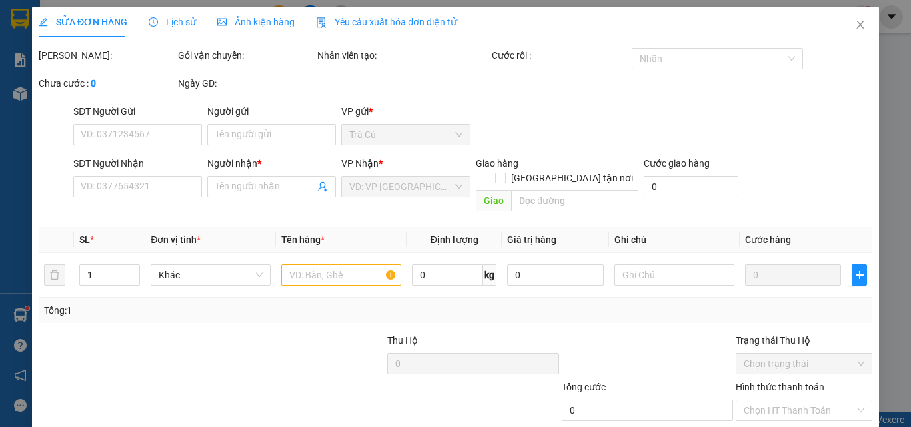
type input "PHUOC"
type input "0973345707"
type input "[PERSON_NAME]"
type input "30.000"
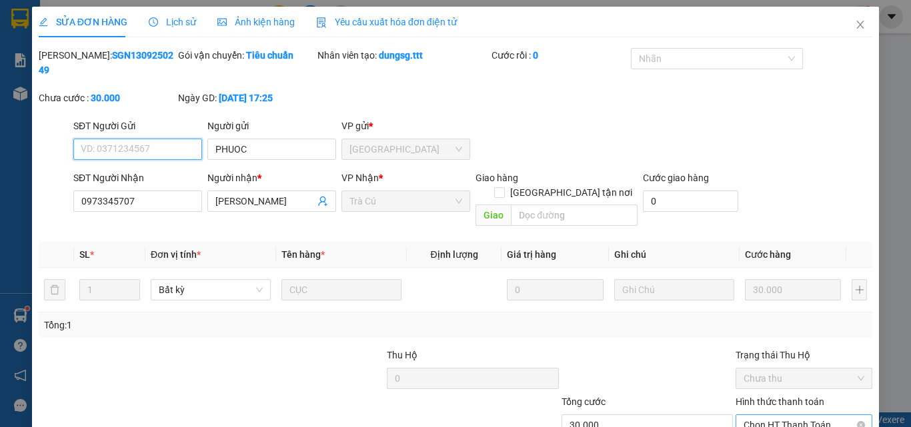
click at [803, 415] on span "Chọn HT Thanh Toán" at bounding box center [803, 425] width 121 height 20
click at [769, 415] on div "Tại văn phòng" at bounding box center [795, 422] width 119 height 15
type input "0"
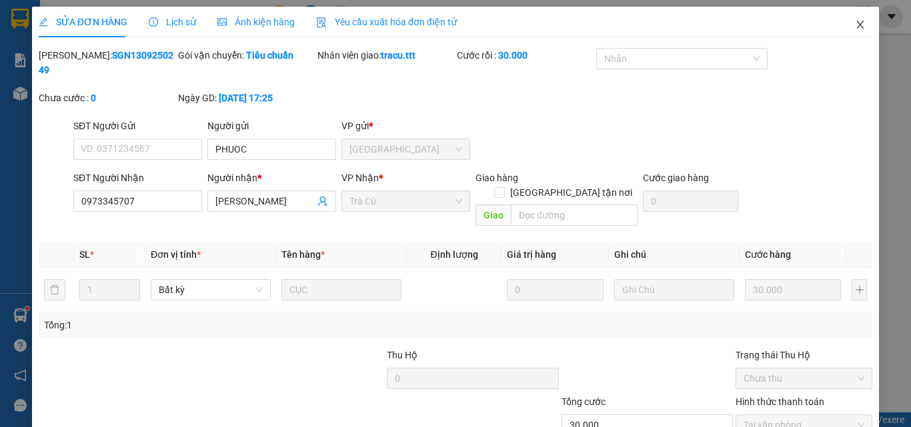
click at [855, 30] on icon "close" at bounding box center [860, 24] width 11 height 11
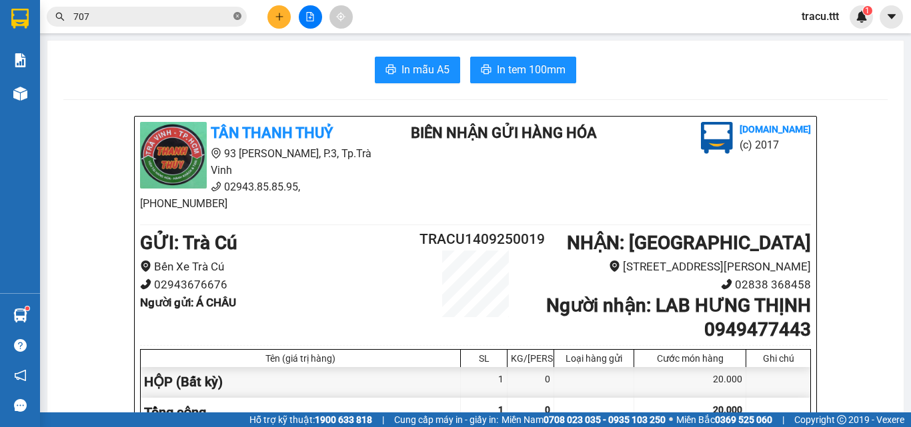
click at [239, 15] on icon "close-circle" at bounding box center [237, 16] width 8 height 8
